Goal: Check status: Check status

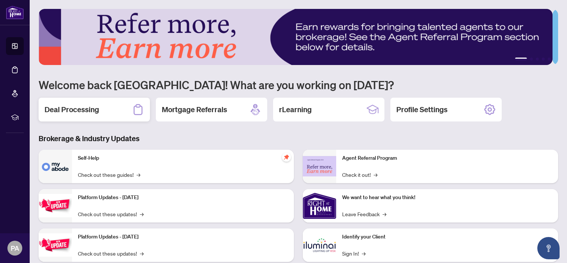
click at [137, 109] on icon at bounding box center [138, 109] width 12 height 12
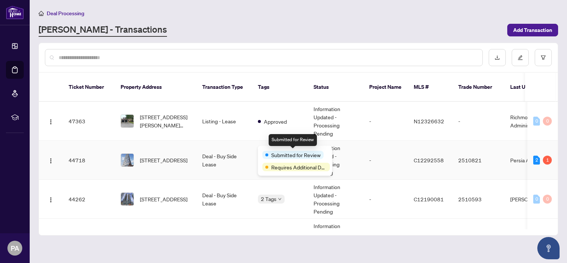
click at [276, 151] on span "Submitted for Review" at bounding box center [295, 155] width 49 height 8
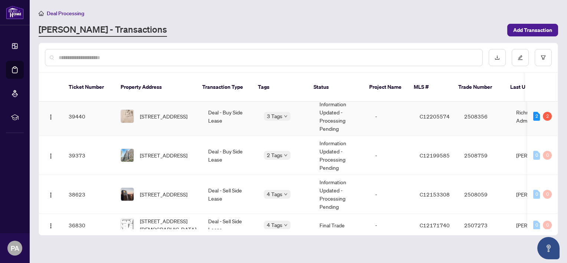
scroll to position [243, 0]
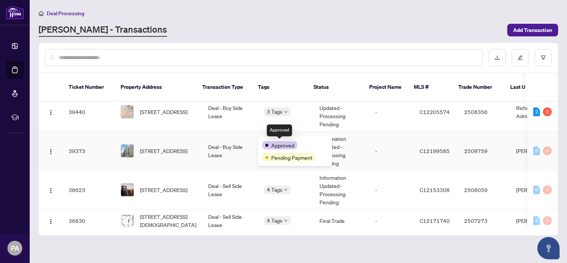
click at [277, 144] on span "Approved" at bounding box center [282, 145] width 23 height 8
